Goal: Task Accomplishment & Management: Manage account settings

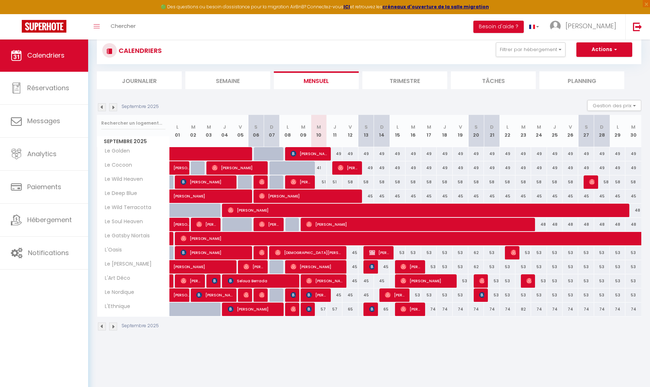
scroll to position [5, 0]
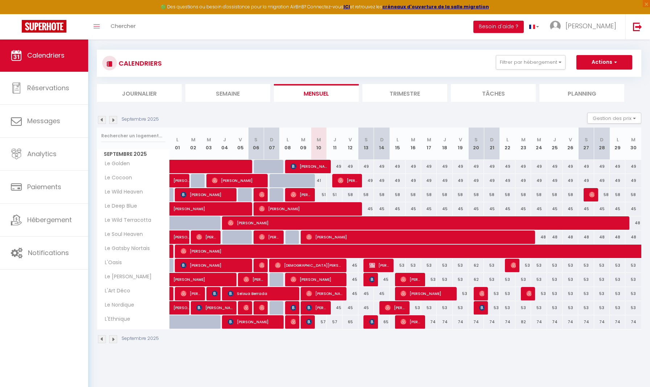
click at [569, 95] on li "Planning" at bounding box center [581, 93] width 85 height 18
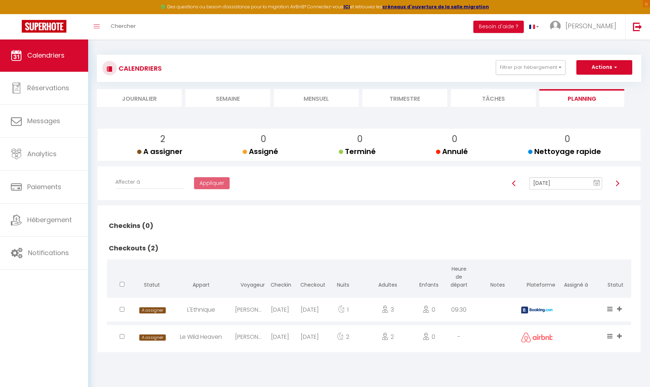
click at [493, 104] on li "Tâches" at bounding box center [493, 98] width 85 height 18
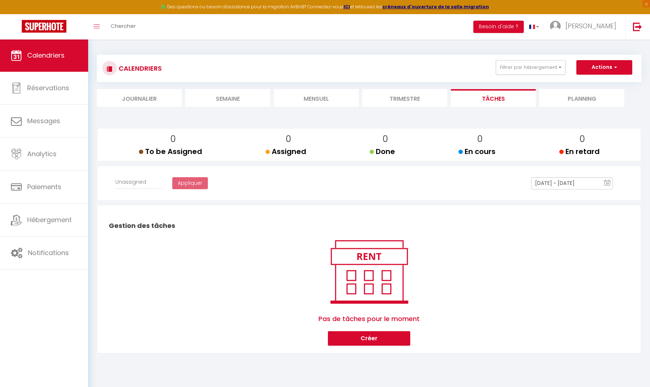
select select
click at [400, 94] on li "Trimestre" at bounding box center [404, 98] width 85 height 18
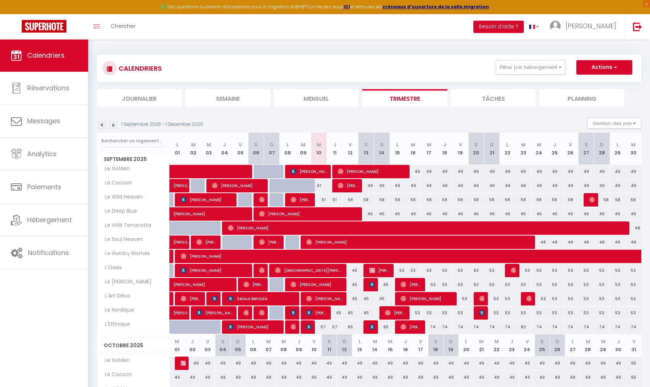
click at [332, 99] on li "Mensuel" at bounding box center [316, 98] width 85 height 18
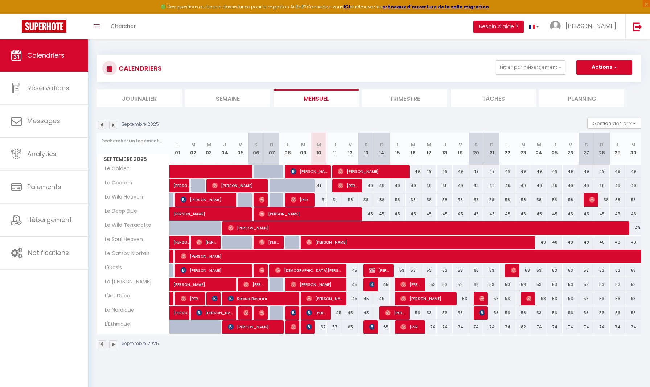
click at [241, 98] on li "Semaine" at bounding box center [227, 98] width 85 height 18
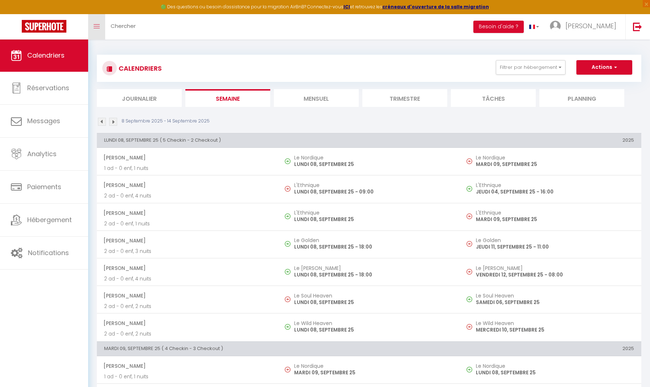
click at [95, 22] on link "Toggle menubar" at bounding box center [96, 26] width 17 height 25
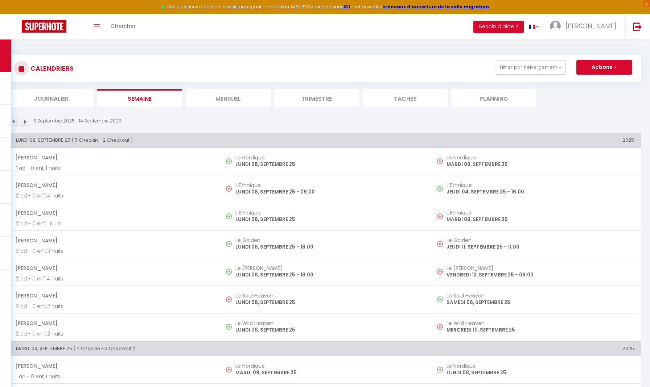
click at [609, 55] on div "CALENDRIERS Filtrer par hébergement Carhaix L'Oasis Le [PERSON_NAME] L'Art Déco…" at bounding box center [325, 68] width 632 height 27
click at [609, 61] on button "Actions" at bounding box center [604, 67] width 56 height 15
click at [609, 63] on button "Actions" at bounding box center [604, 67] width 56 height 15
click at [101, 29] on link "Toggle menubar" at bounding box center [96, 26] width 17 height 25
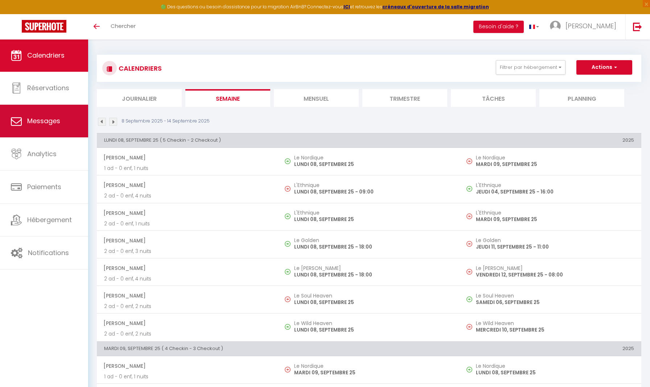
click at [57, 119] on span "Messages" at bounding box center [43, 120] width 33 height 9
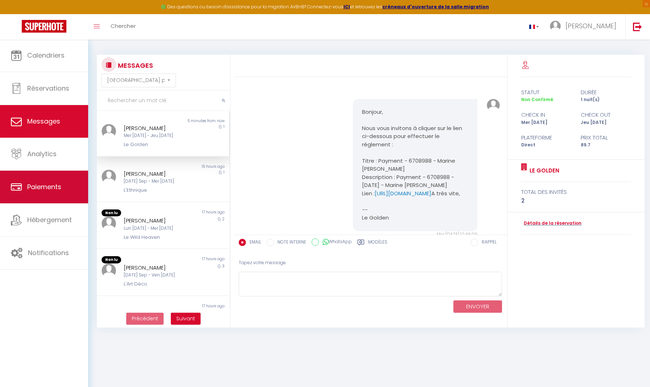
scroll to position [62, 0]
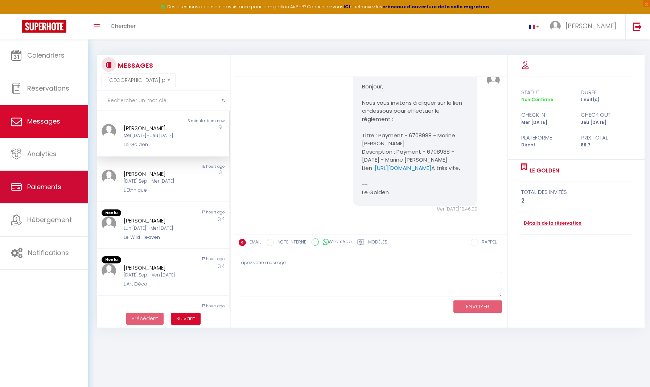
click at [55, 177] on link "Paiements" at bounding box center [44, 187] width 88 height 33
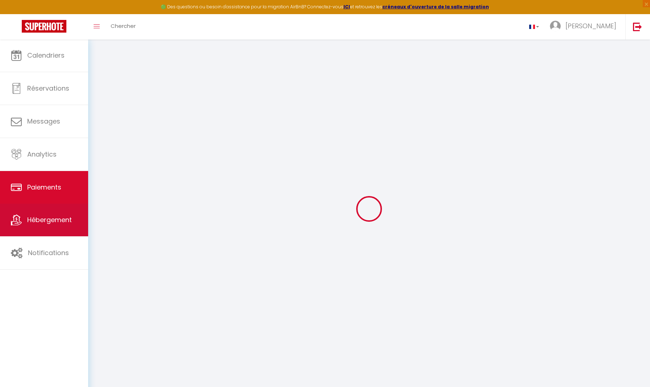
select select "2"
select select "0"
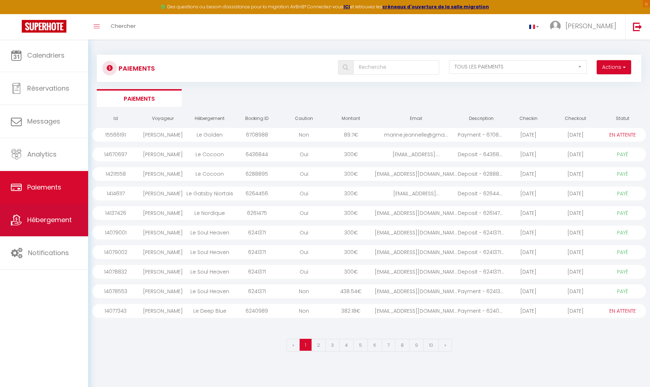
click at [59, 214] on link "Hébergement" at bounding box center [44, 220] width 88 height 33
